Goal: Contribute content: Contribute content

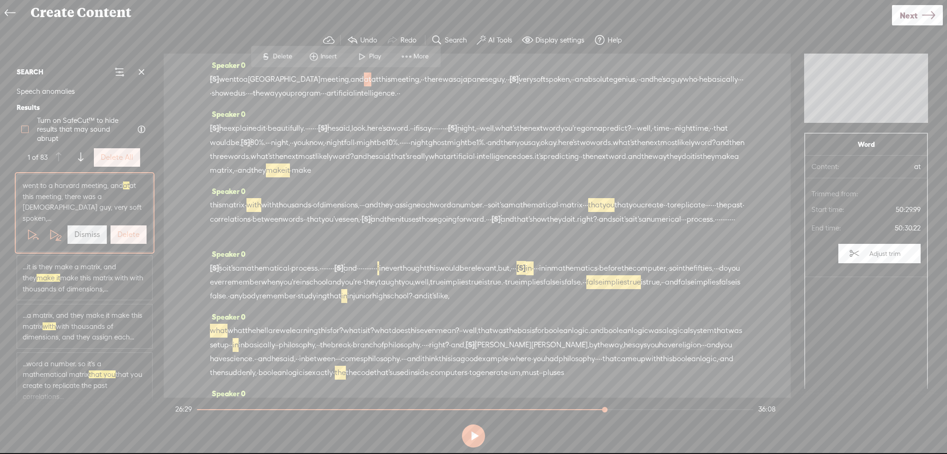
click at [29, 129] on label at bounding box center [25, 129] width 17 height 12
click at [29, 129] on input "Turn on SafeCut™ to hide results that may sound abrupt" at bounding box center [24, 129] width 7 height 7
checkbox input "true"
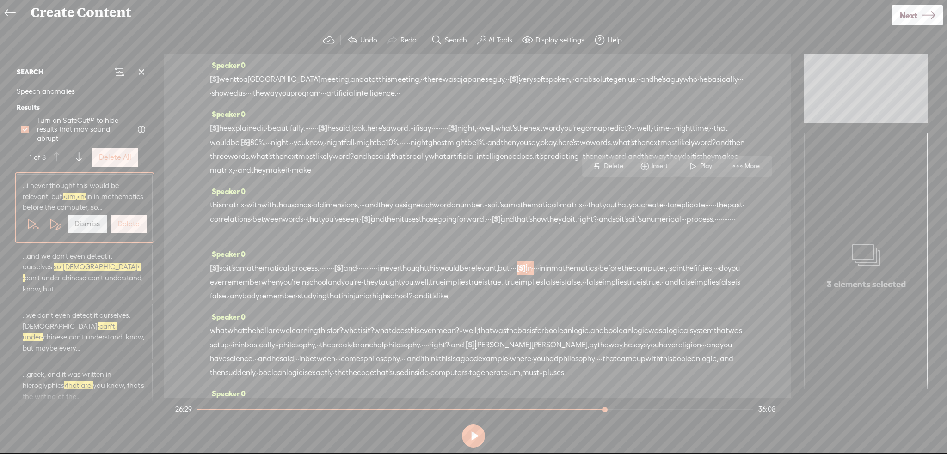
scroll to position [277, 0]
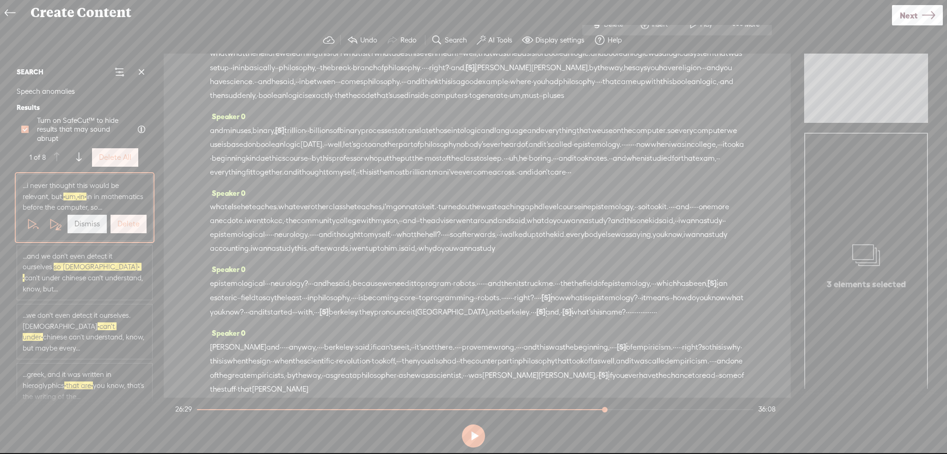
click at [111, 269] on span "...and we don't even detect it ourselves. so chinese · · can't under chinese ca…" at bounding box center [85, 272] width 124 height 43
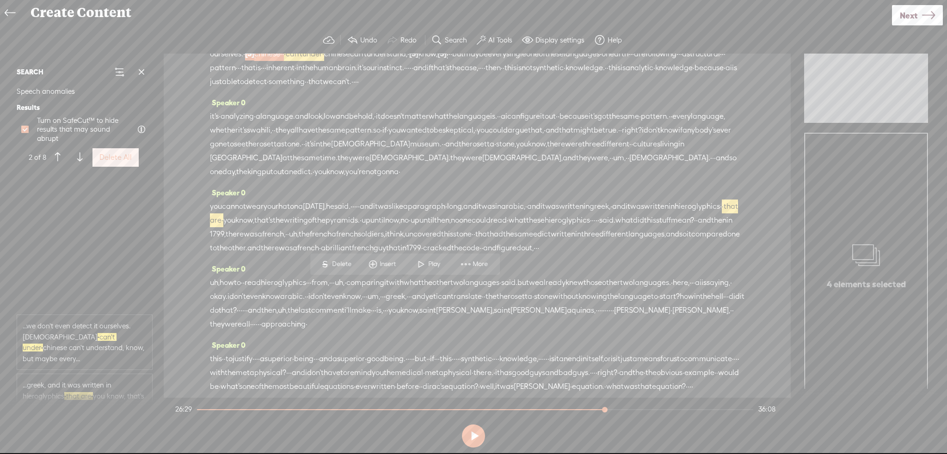
scroll to position [185, 0]
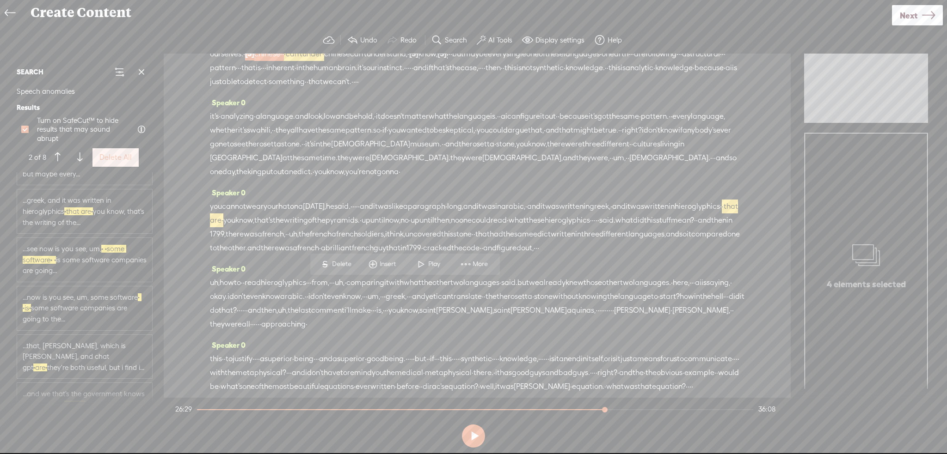
click at [97, 251] on span "...see now is you see, um, · · some software · · is some software companies are…" at bounding box center [85, 260] width 124 height 33
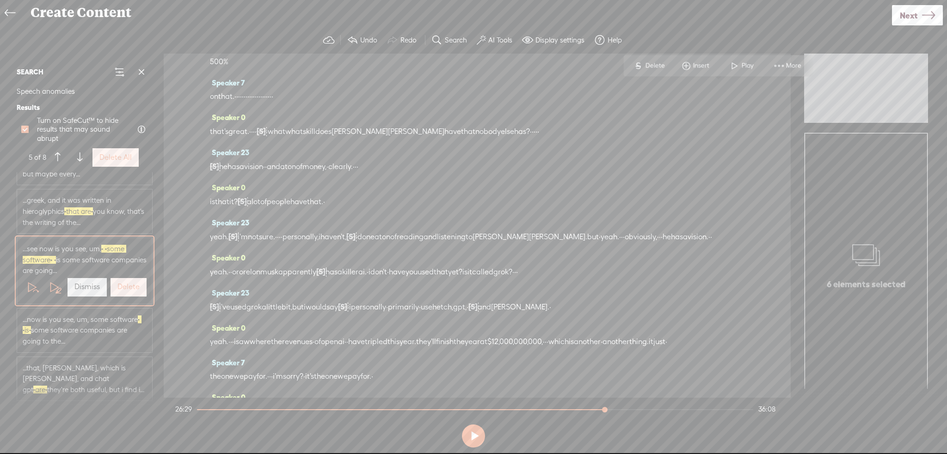
scroll to position [3756, 0]
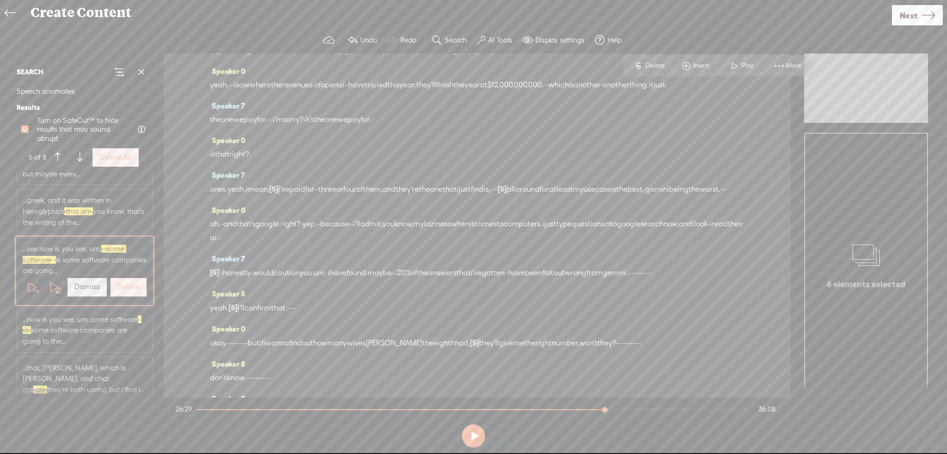
click at [84, 324] on span "...now is you see, um, some software · · is · some software companies are going…" at bounding box center [85, 330] width 124 height 33
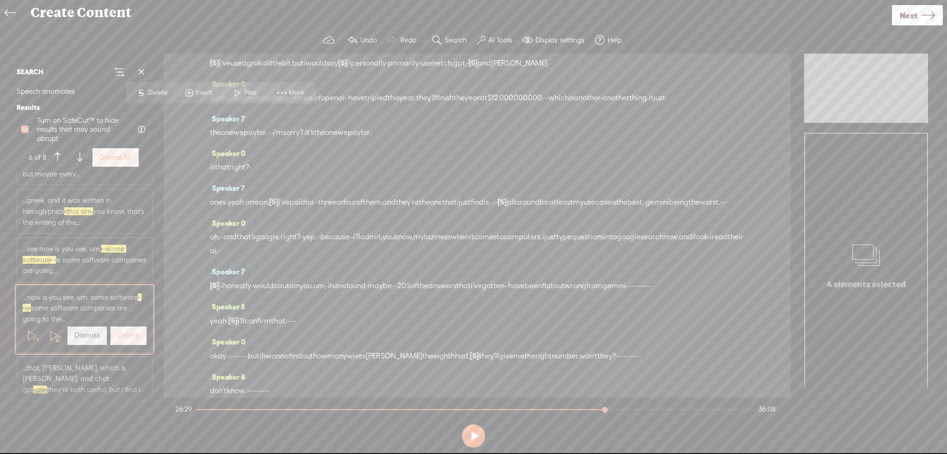
scroll to position [3742, 0]
click at [34, 363] on span "...that, [PERSON_NAME], which is [PERSON_NAME], and chat gpt · are · they're bo…" at bounding box center [85, 379] width 124 height 33
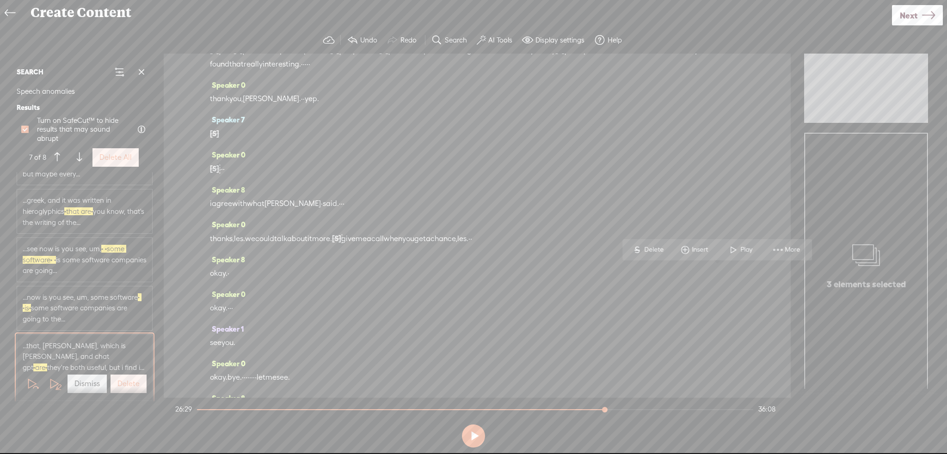
scroll to position [4332, 0]
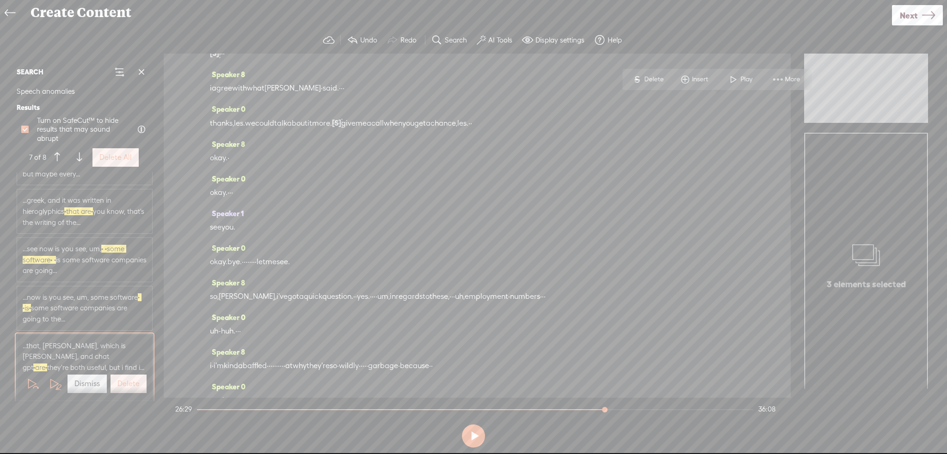
click at [122, 159] on label "Delete All" at bounding box center [115, 158] width 32 height 10
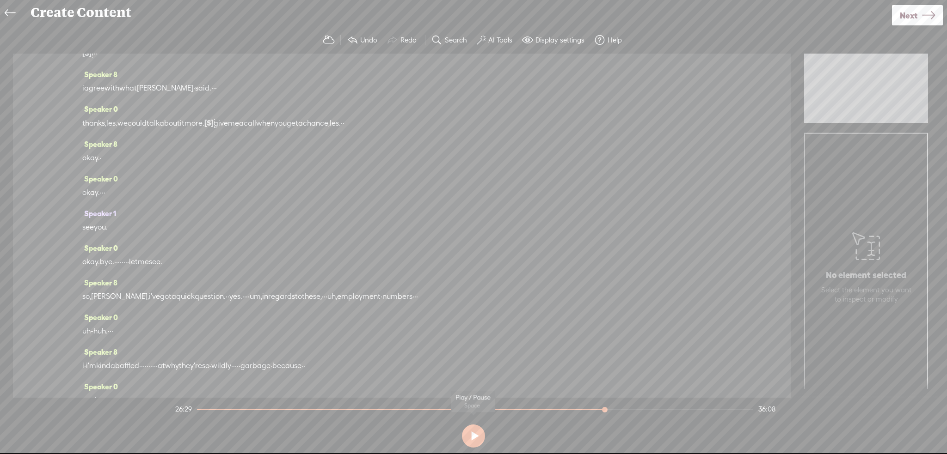
click at [473, 430] on button at bounding box center [473, 436] width 23 height 23
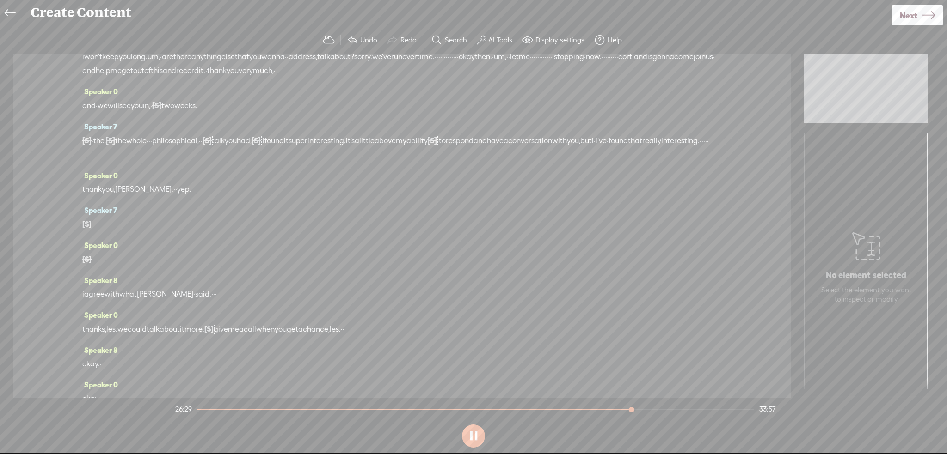
scroll to position [4088, 0]
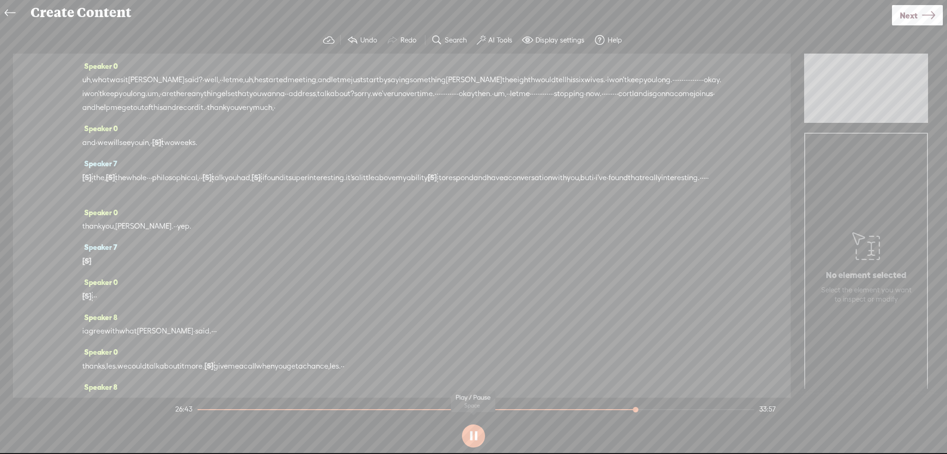
click at [475, 439] on button at bounding box center [473, 436] width 23 height 23
click at [470, 438] on button at bounding box center [473, 436] width 23 height 23
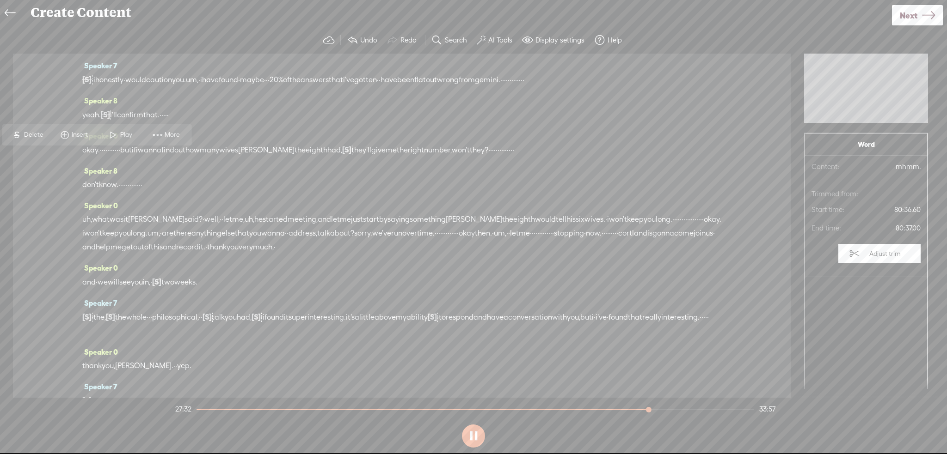
scroll to position [3950, 0]
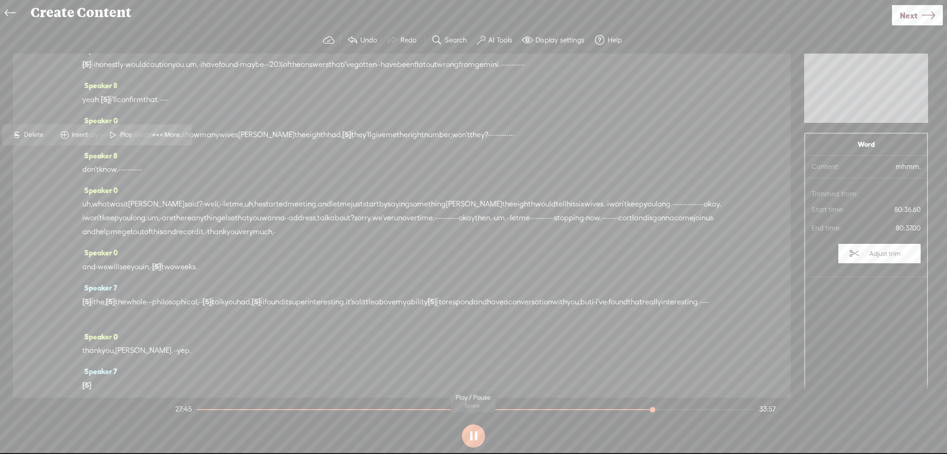
click at [472, 434] on button at bounding box center [473, 436] width 23 height 23
click at [497, 36] on label "AI Tools" at bounding box center [500, 40] width 24 height 9
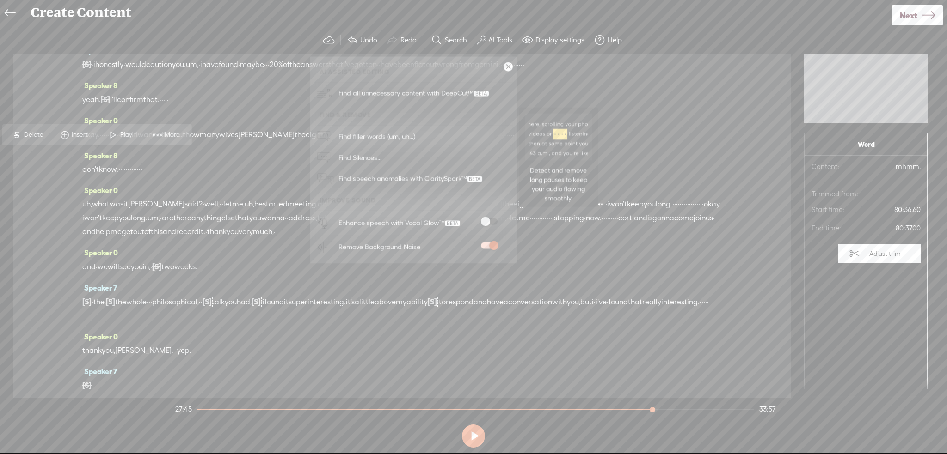
click at [352, 154] on span "Find Silences..." at bounding box center [359, 157] width 49 height 21
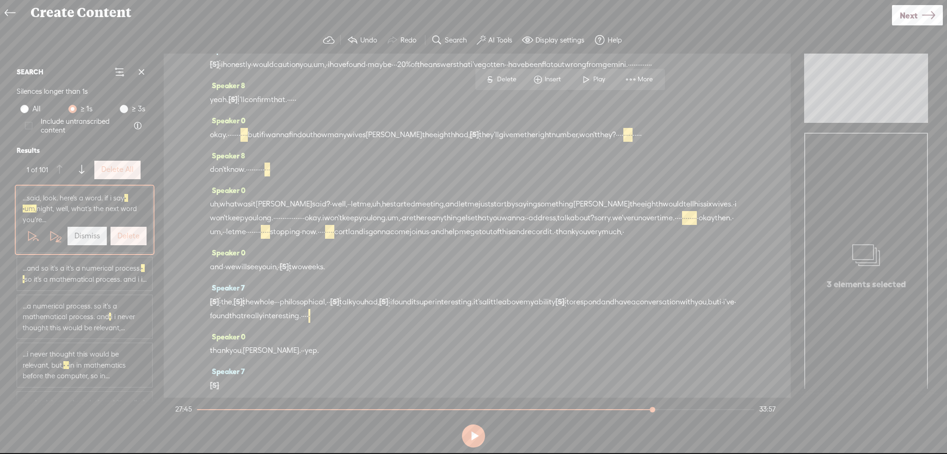
scroll to position [25, 0]
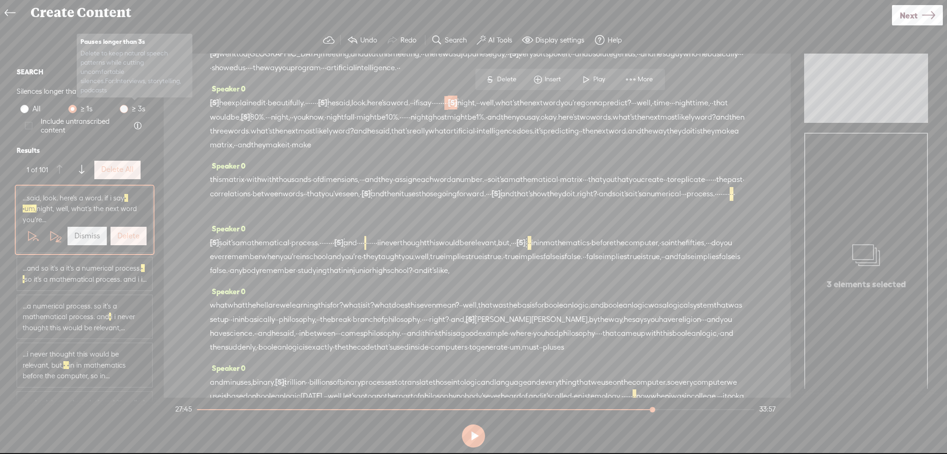
click at [125, 109] on span at bounding box center [124, 109] width 8 height 8
click at [125, 109] on input "≥ 3s" at bounding box center [124, 109] width 8 height 8
radio input "true"
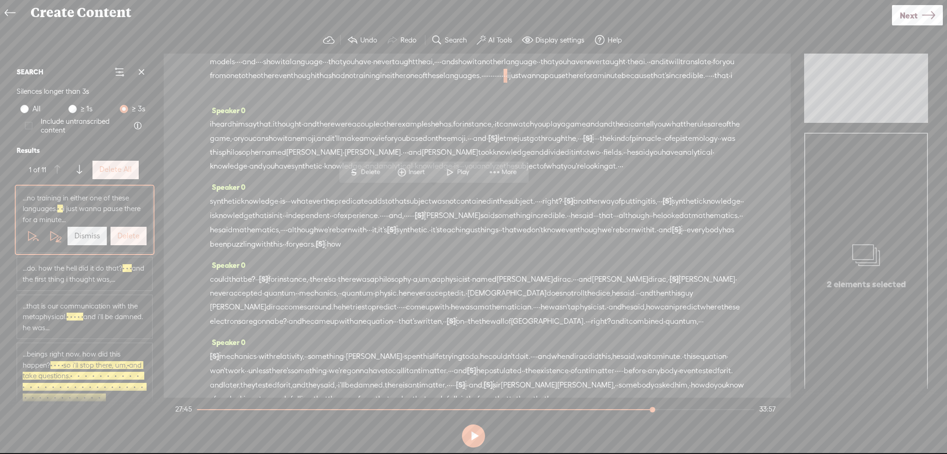
scroll to position [806, 0]
click at [393, 98] on div "the models · · · · are doing something incredible. · · · · and the best example…" at bounding box center [477, 69] width 534 height 55
click at [455, 170] on span at bounding box center [450, 172] width 14 height 17
click at [471, 433] on button at bounding box center [473, 436] width 23 height 23
click at [132, 173] on button "Delete All" at bounding box center [115, 170] width 46 height 18
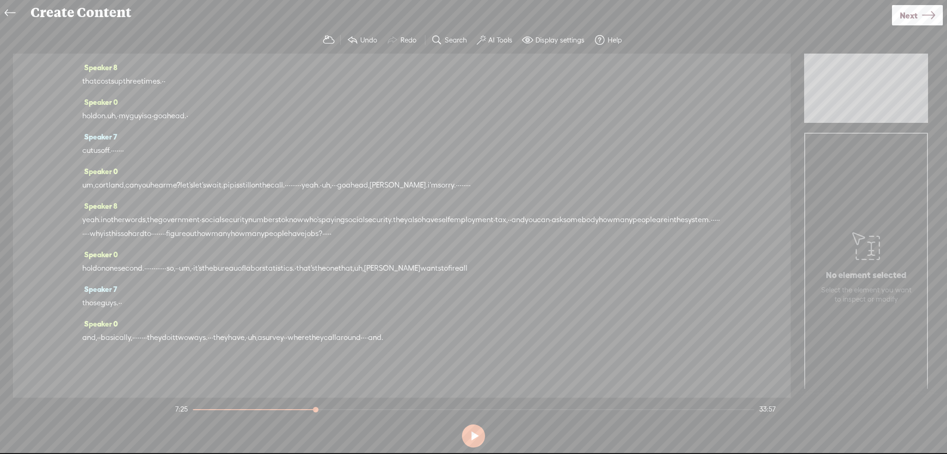
scroll to position [5286, 0]
click at [567, 40] on label "Display settings" at bounding box center [559, 40] width 49 height 9
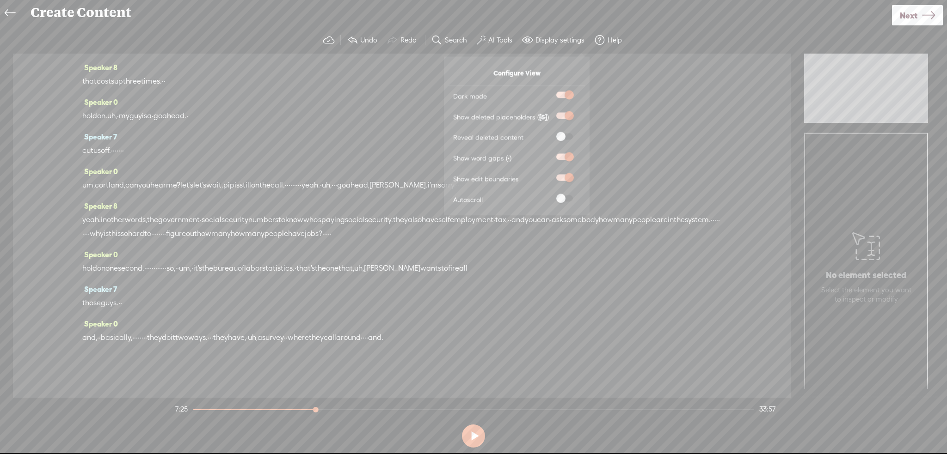
click at [560, 135] on span at bounding box center [564, 136] width 17 height 6
click at [549, 133] on input "checkbox" at bounding box center [549, 133] width 0 height 0
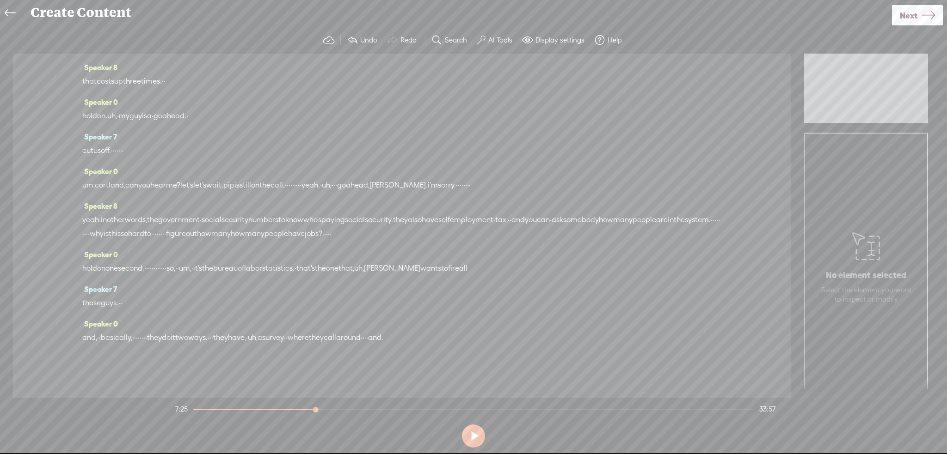
scroll to position [5617, 0]
click at [116, 230] on span at bounding box center [113, 229] width 14 height 17
click at [475, 440] on button at bounding box center [473, 436] width 23 height 23
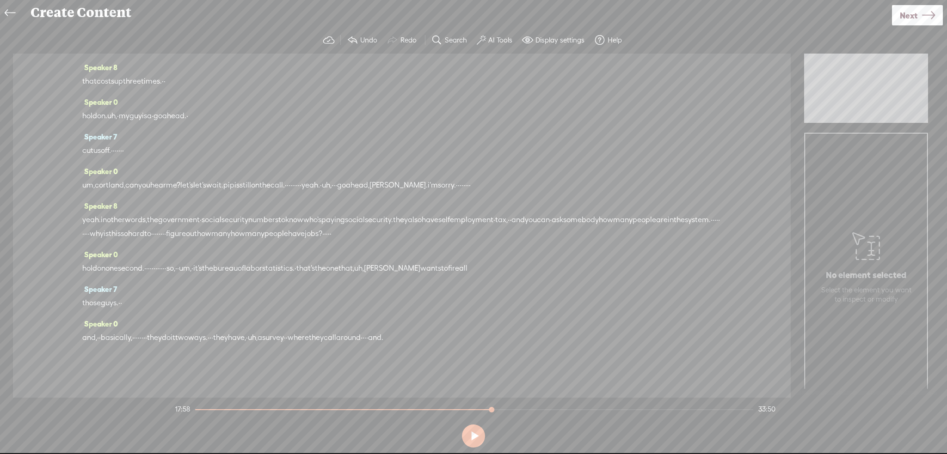
scroll to position [7189, 0]
click at [903, 22] on span "Next" at bounding box center [909, 16] width 18 height 24
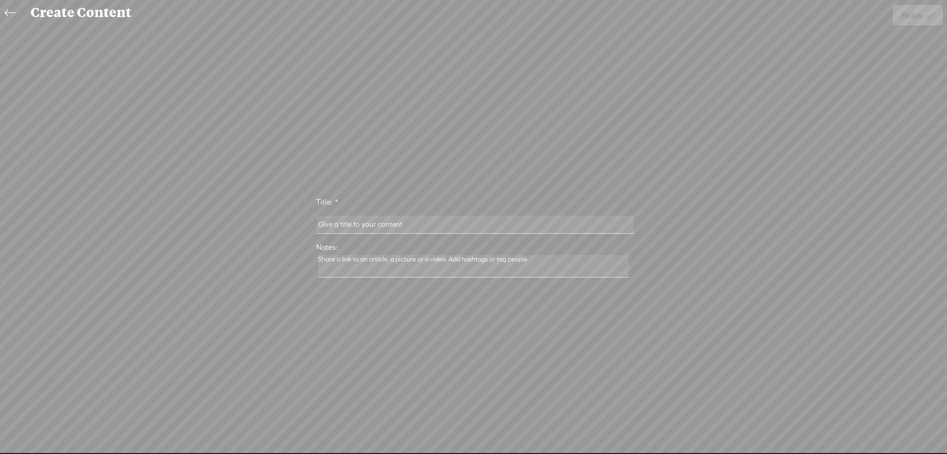
click at [435, 221] on input "text" at bounding box center [475, 225] width 317 height 18
type input "Artificial Intelligence Attains the Metaphysical"
click at [924, 20] on link "Finish" at bounding box center [918, 15] width 50 height 20
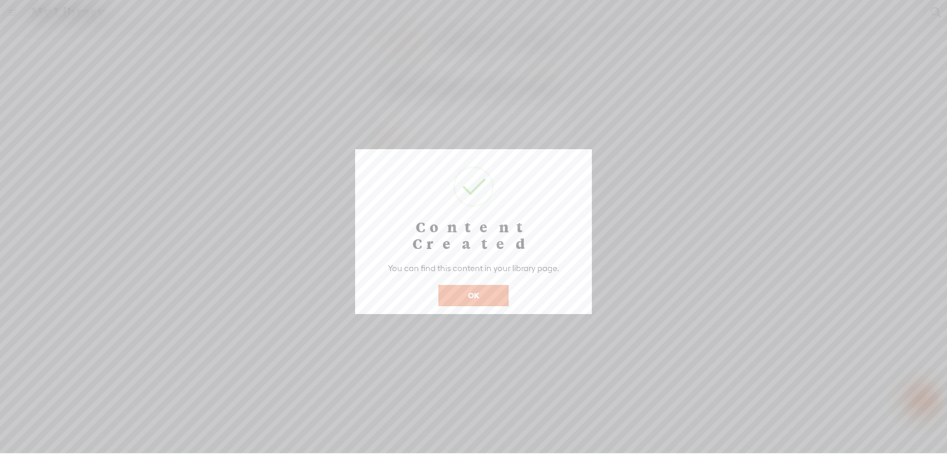
click at [484, 285] on button "OK" at bounding box center [473, 295] width 70 height 21
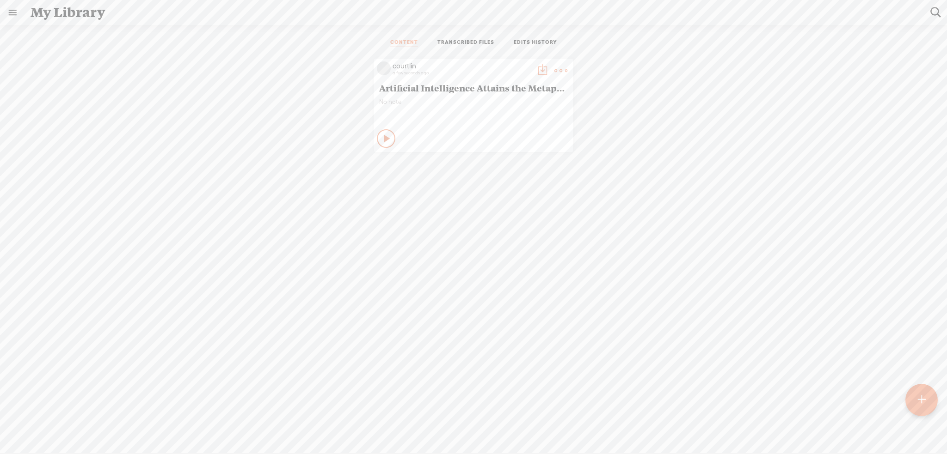
click at [385, 135] on icon at bounding box center [387, 138] width 9 height 9
click at [382, 137] on icon at bounding box center [386, 138] width 9 height 9
click at [554, 70] on t at bounding box center [560, 70] width 13 height 13
click at [521, 163] on link "Rendering Video..." at bounding box center [513, 164] width 92 height 21
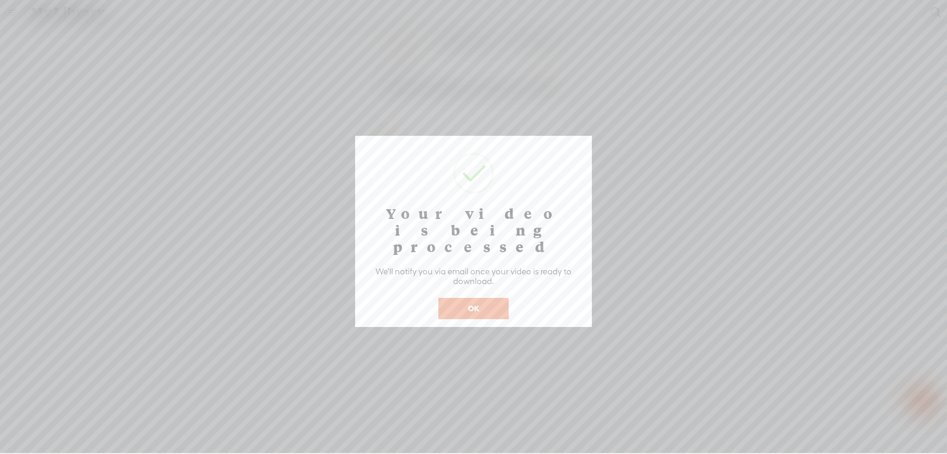
click at [483, 298] on button "OK" at bounding box center [473, 308] width 70 height 21
